Goal: Information Seeking & Learning: Learn about a topic

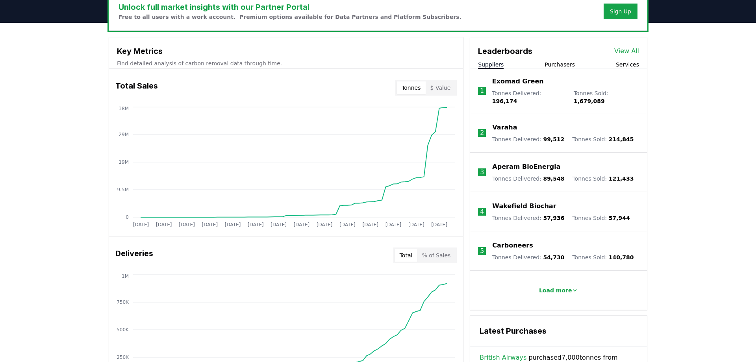
scroll to position [264, 0]
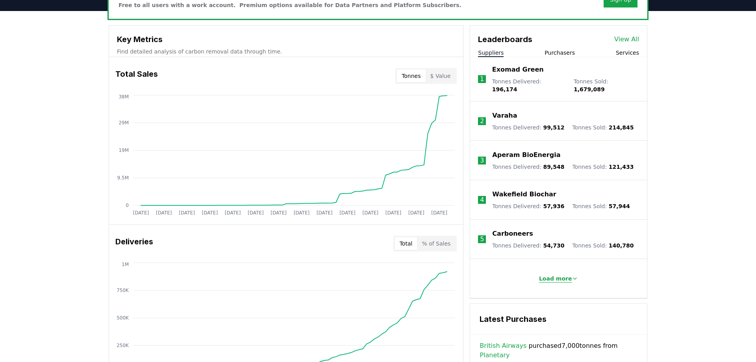
click at [552, 275] on p "Load more" at bounding box center [555, 279] width 33 height 8
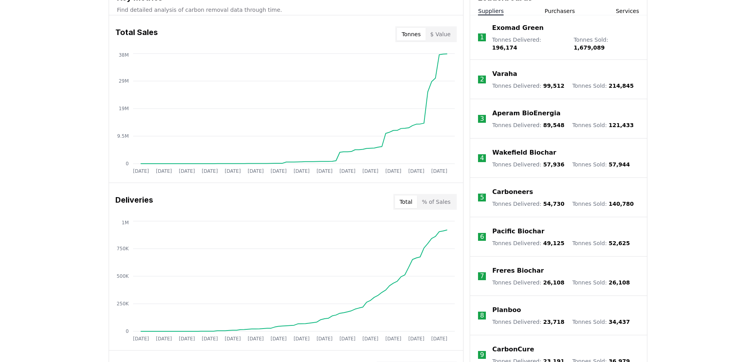
scroll to position [332, 0]
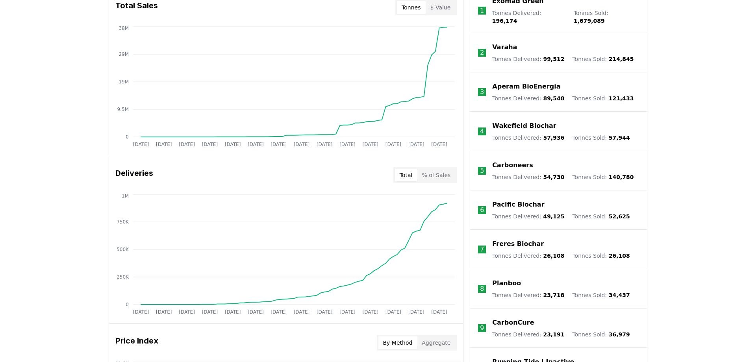
click at [497, 279] on p "Planboo" at bounding box center [506, 283] width 29 height 9
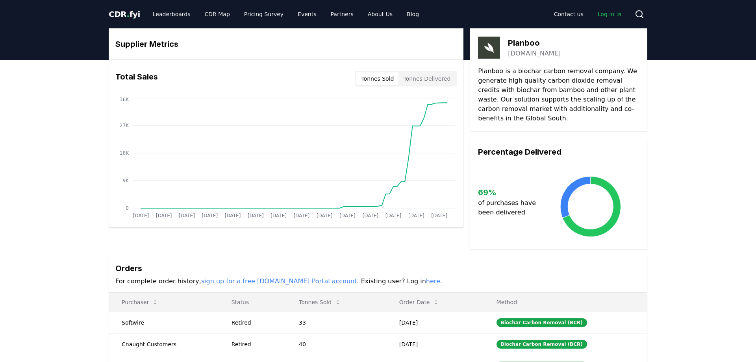
click at [56, 98] on div "Supplier Metrics Total Sales Tonnes Sold Tonnes Delivered [DATE] [DATE] [DATE] …" at bounding box center [378, 256] width 756 height 392
click at [431, 78] on button "Tonnes Delivered" at bounding box center [426, 78] width 57 height 13
click at [380, 80] on button "Tonnes Sold" at bounding box center [377, 78] width 42 height 13
click at [418, 79] on button "Tonnes Delivered" at bounding box center [426, 78] width 57 height 13
